Goal: Task Accomplishment & Management: Manage account settings

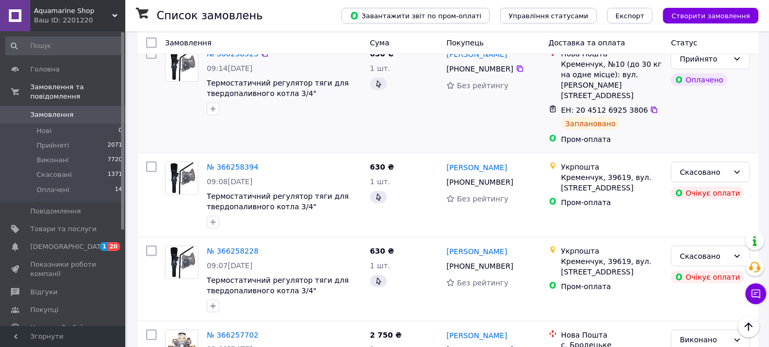
scroll to position [870, 0]
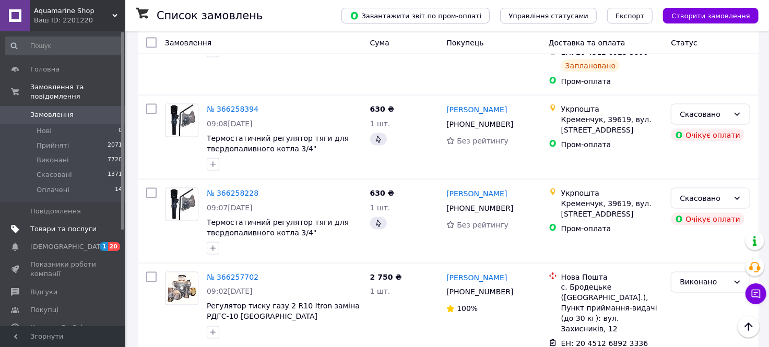
click at [49, 224] on span "Товари та послуги" at bounding box center [63, 228] width 66 height 9
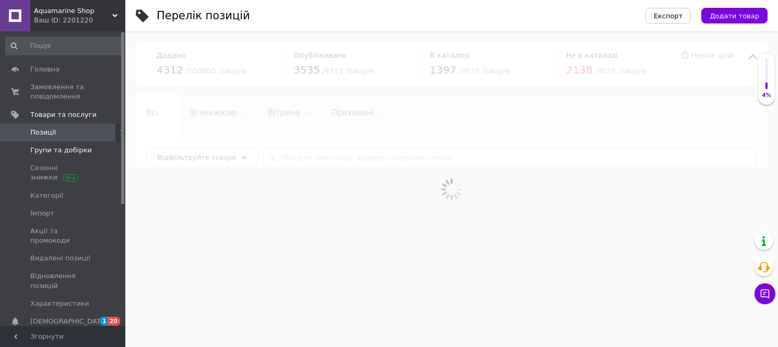
click at [62, 151] on span "Групи та добірки" at bounding box center [61, 150] width 62 height 9
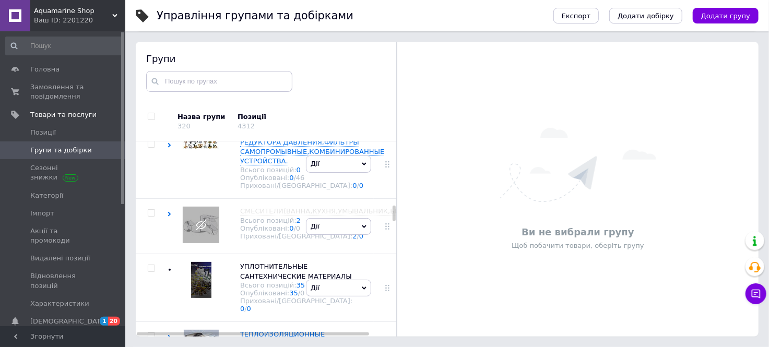
scroll to position [1556, 0]
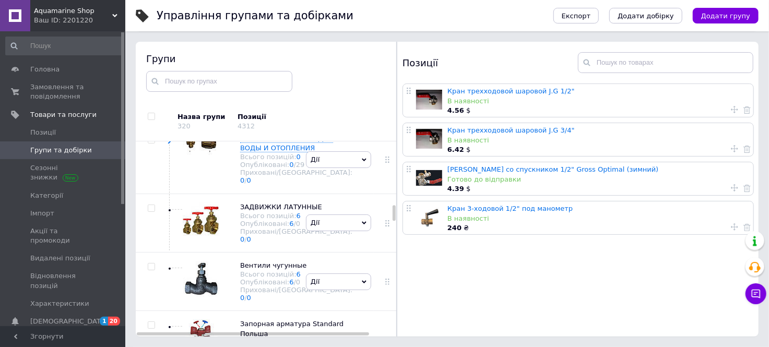
scroll to position [1904, 0]
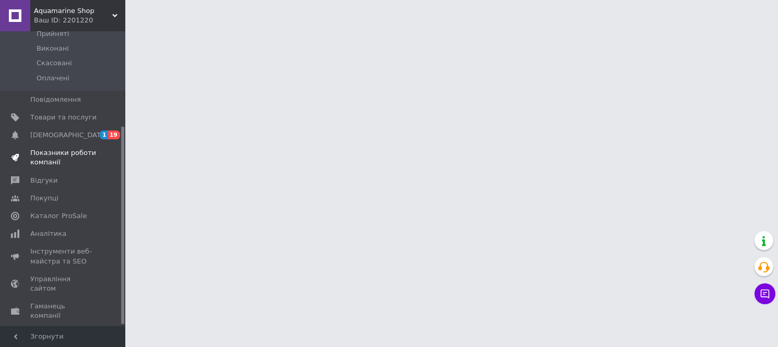
scroll to position [144, 0]
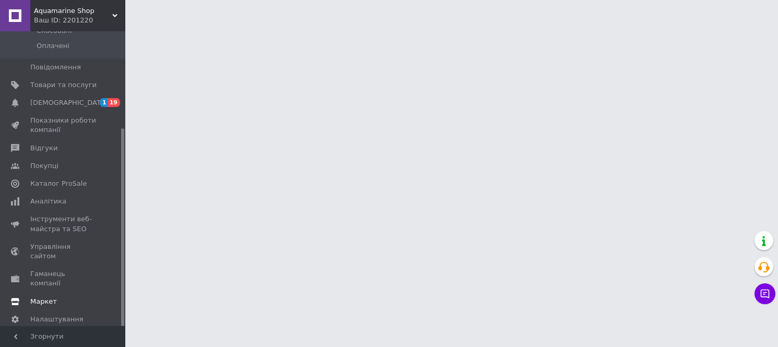
click at [51, 297] on span "Маркет" at bounding box center [43, 301] width 27 height 9
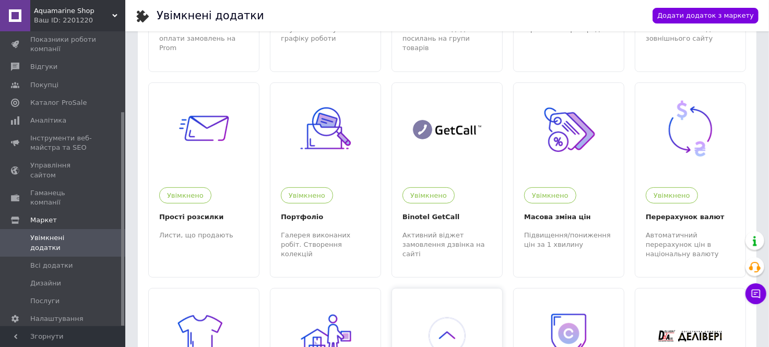
scroll to position [232, 0]
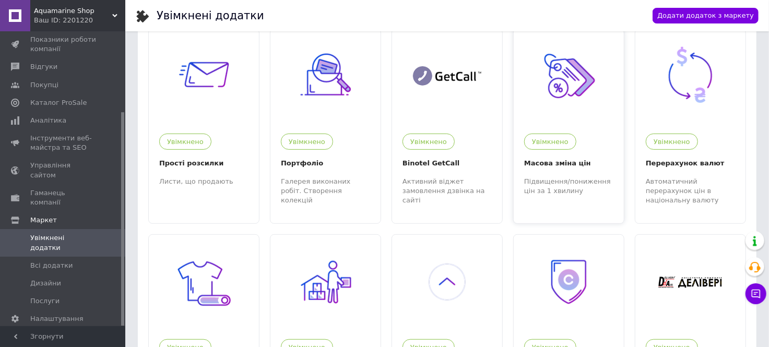
click at [552, 110] on div at bounding box center [569, 76] width 110 height 94
